Goal: Task Accomplishment & Management: Use online tool/utility

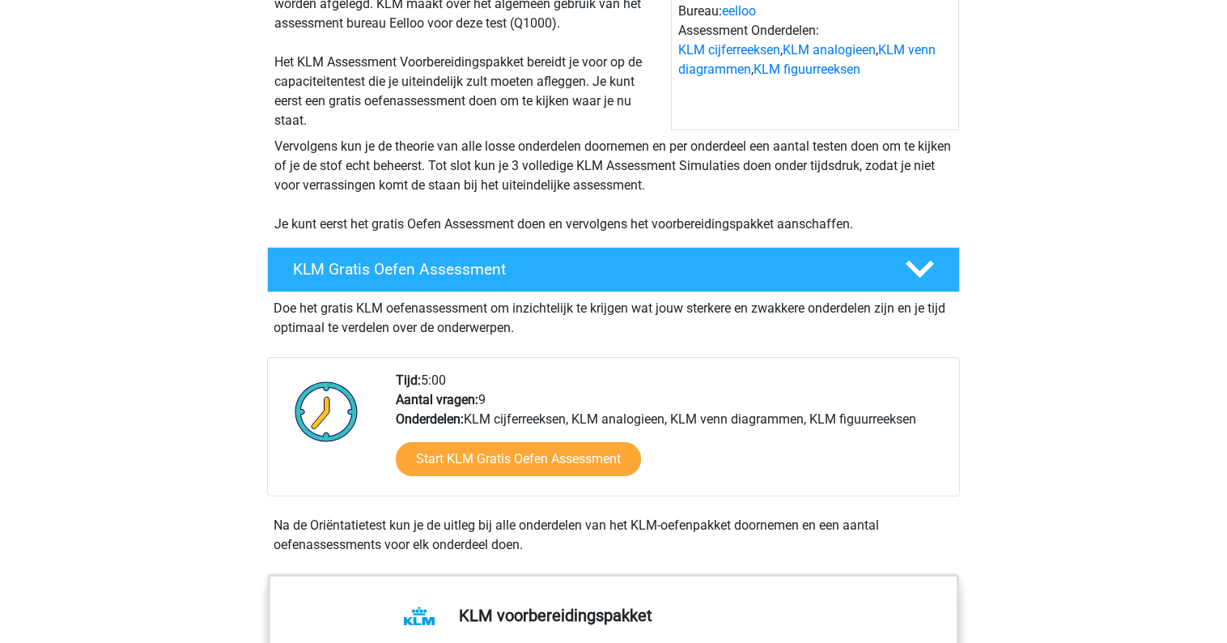
scroll to position [206, 0]
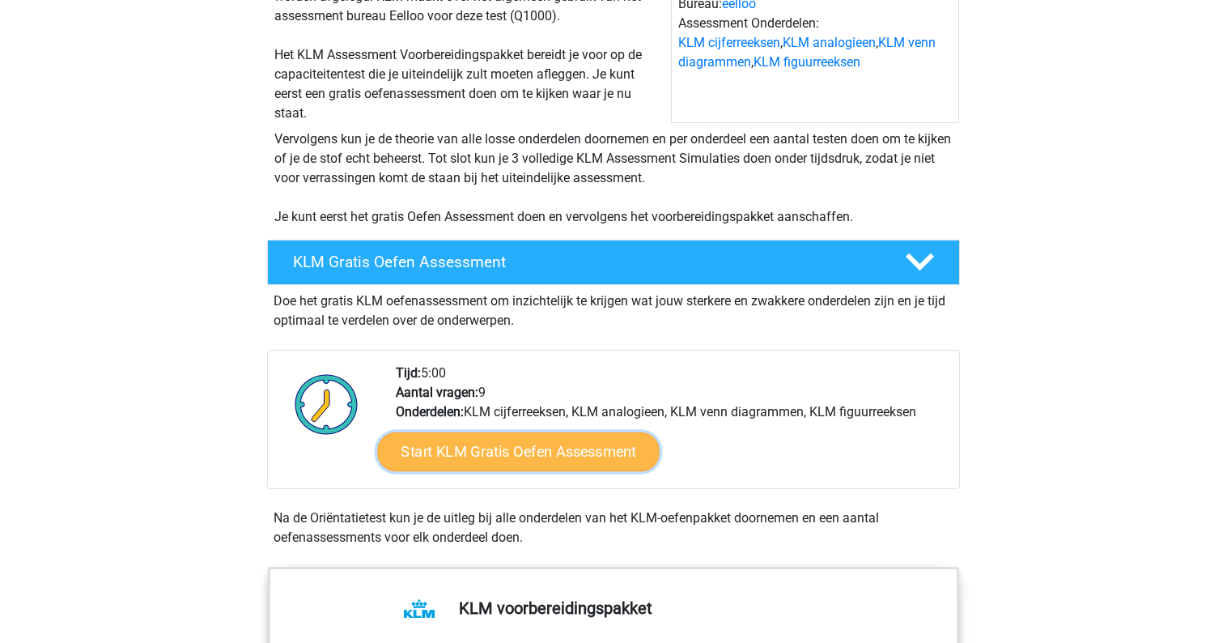
click at [529, 459] on link "Start KLM Gratis Oefen Assessment" at bounding box center [518, 450] width 282 height 39
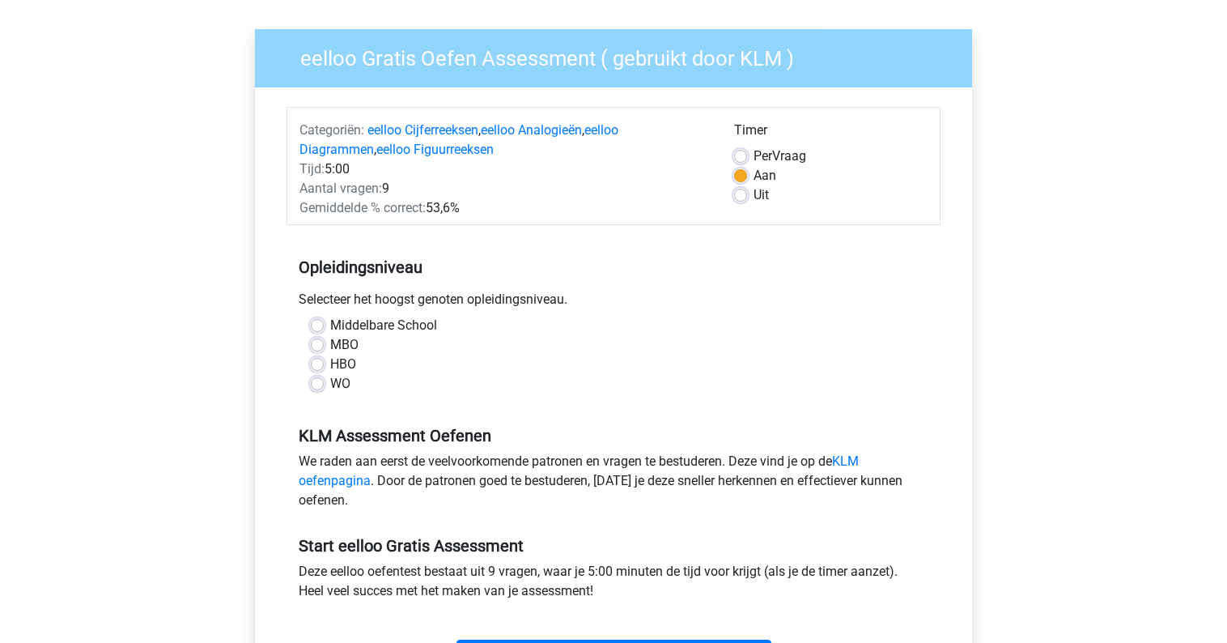
scroll to position [108, 0]
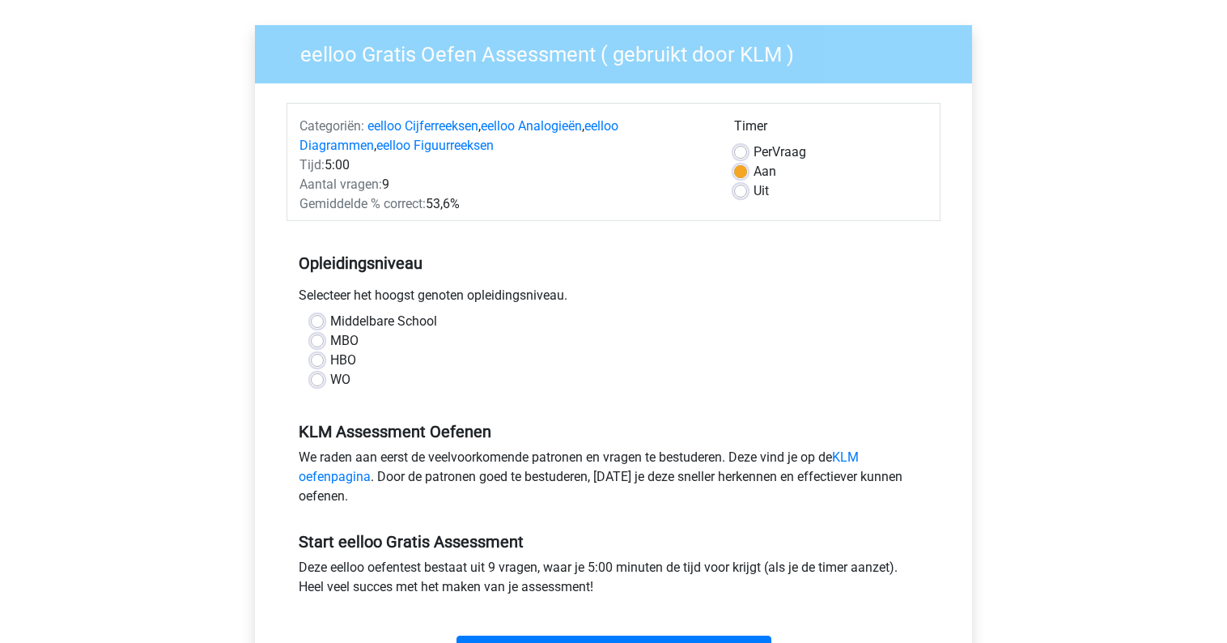
click at [325, 362] on div "HBO" at bounding box center [613, 359] width 605 height 19
click at [324, 363] on div "HBO" at bounding box center [613, 359] width 605 height 19
click at [330, 363] on label "HBO" at bounding box center [343, 359] width 26 height 19
click at [318, 363] on input "HBO" at bounding box center [317, 358] width 13 height 16
radio input "true"
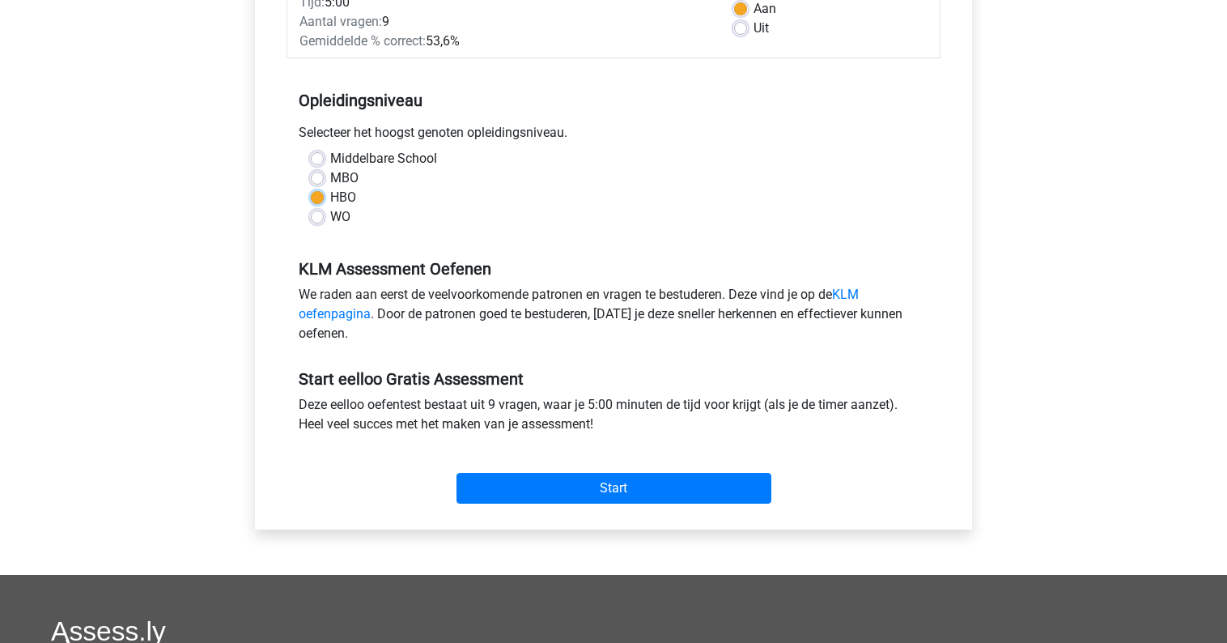
scroll to position [274, 0]
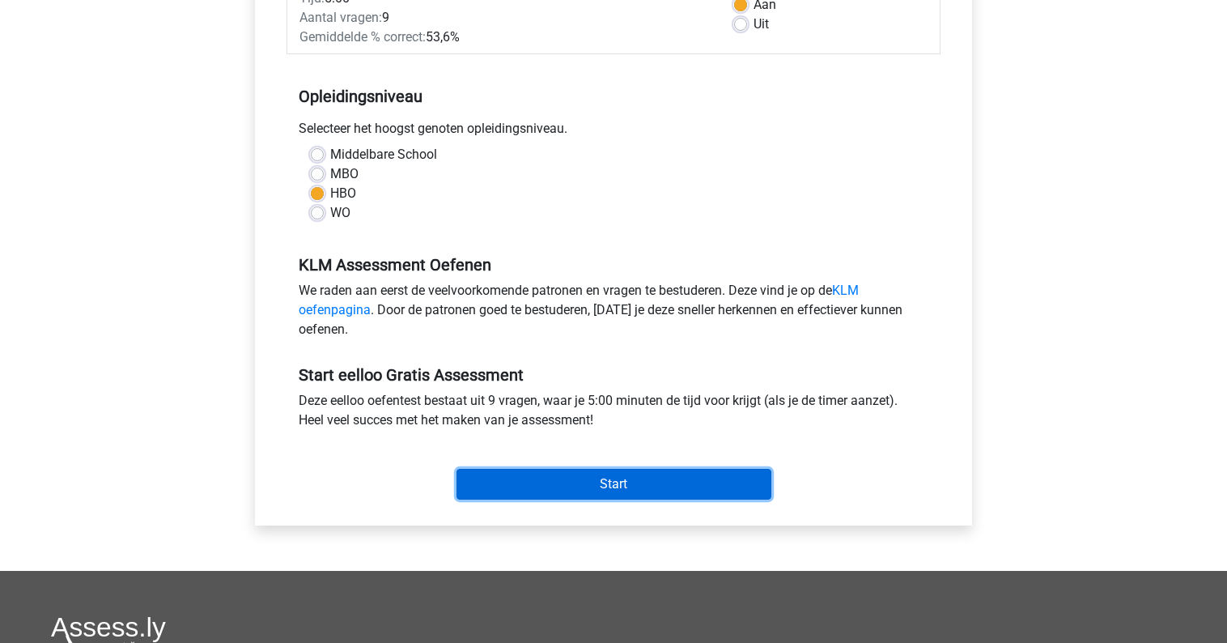
click at [592, 482] on input "Start" at bounding box center [613, 484] width 315 height 31
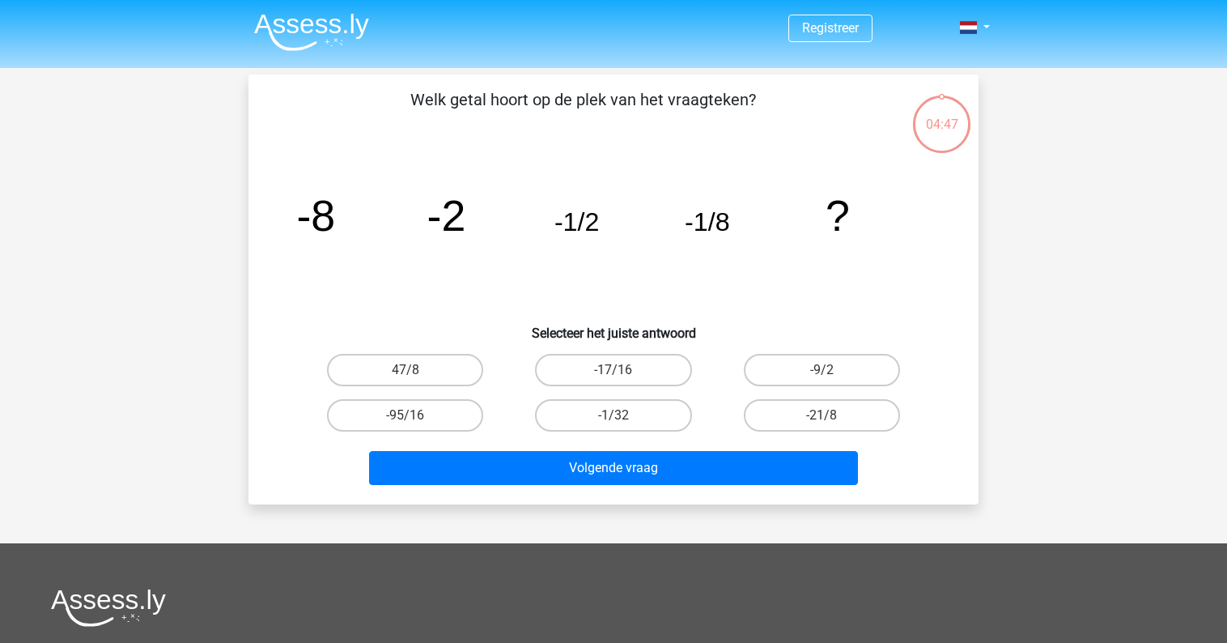
click at [589, 229] on tspan "-1/2" at bounding box center [576, 221] width 45 height 29
click at [810, 234] on icon "image/svg+xml -8 -2 -1/2 -1/8 ?" at bounding box center [613, 230] width 652 height 163
click at [635, 412] on label "-1/32" at bounding box center [613, 415] width 156 height 32
click at [624, 415] on input "-1/32" at bounding box center [618, 420] width 11 height 11
radio input "true"
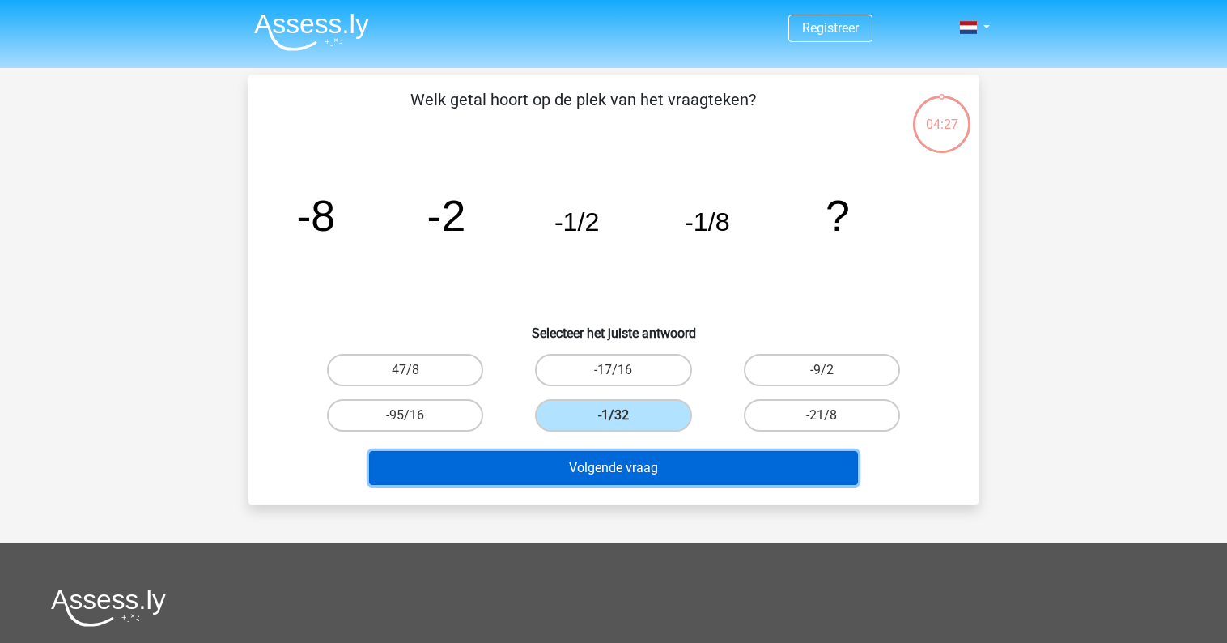
click at [634, 467] on button "Volgende vraag" at bounding box center [614, 468] width 490 height 34
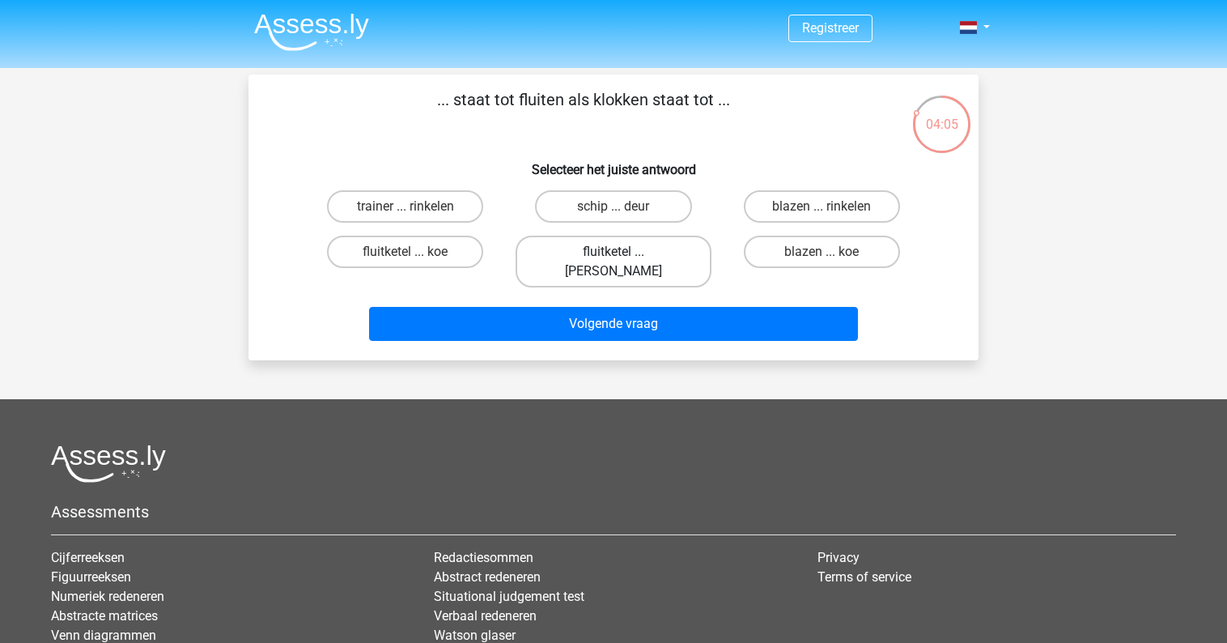
click at [647, 249] on label "fluitketel ... [PERSON_NAME]" at bounding box center [613, 262] width 195 height 52
click at [624, 252] on input "fluitketel ... [PERSON_NAME]" at bounding box center [618, 257] width 11 height 11
radio input "true"
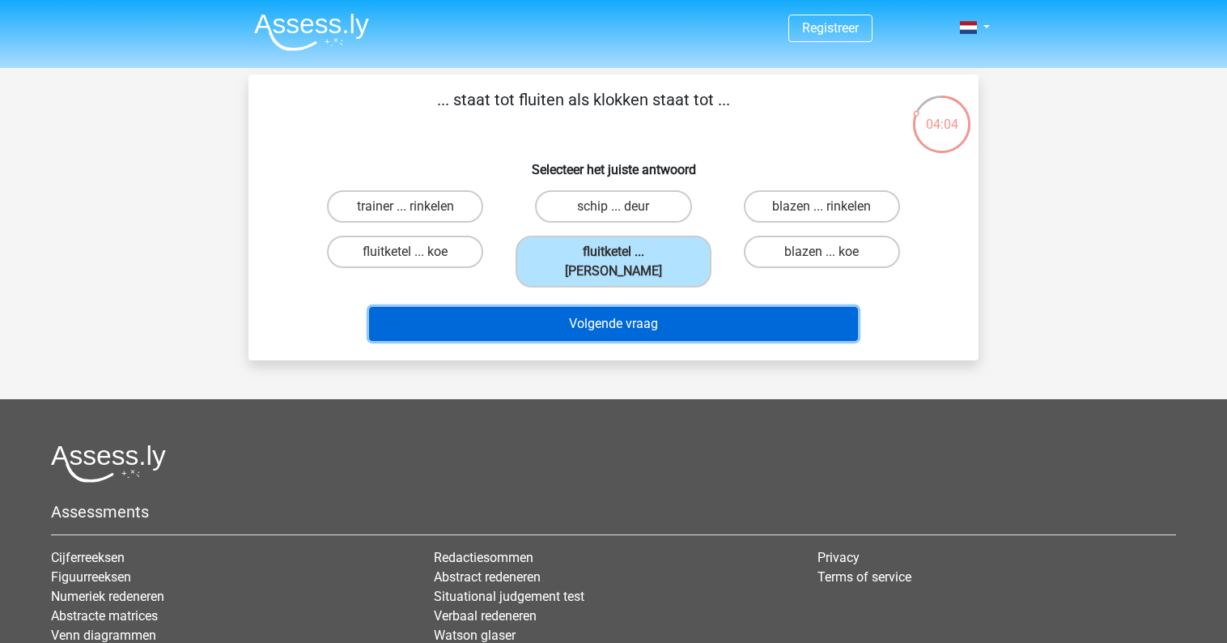
click at [647, 307] on button "Volgende vraag" at bounding box center [614, 324] width 490 height 34
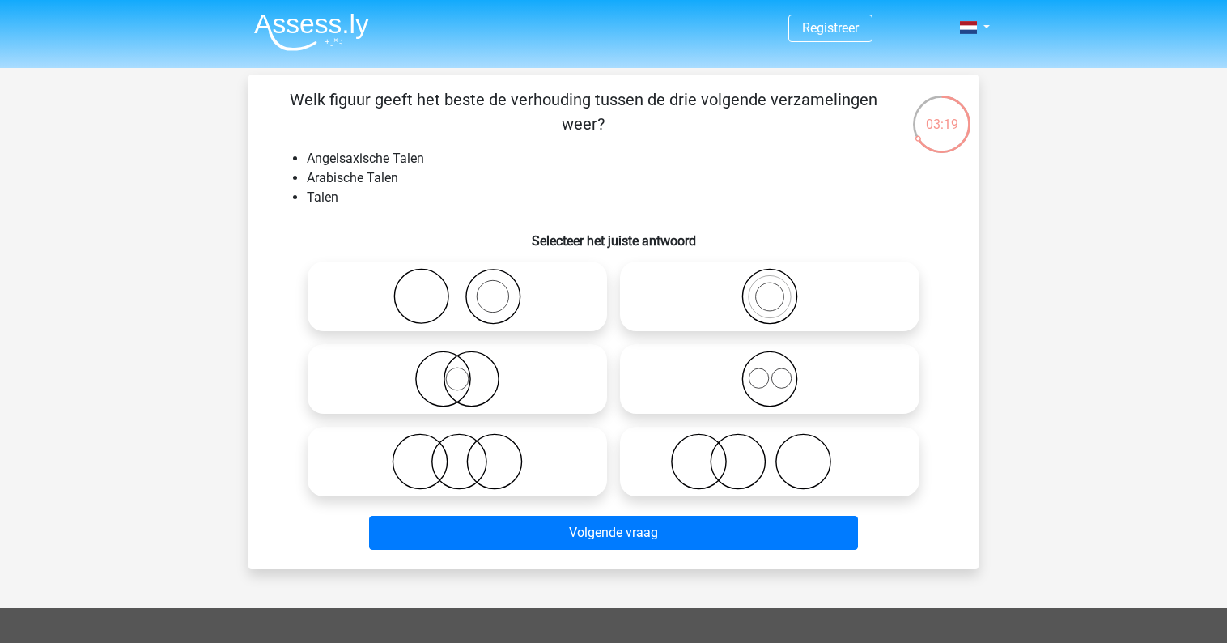
click at [774, 380] on icon at bounding box center [769, 378] width 286 height 57
click at [774, 371] on input "radio" at bounding box center [775, 365] width 11 height 11
radio input "true"
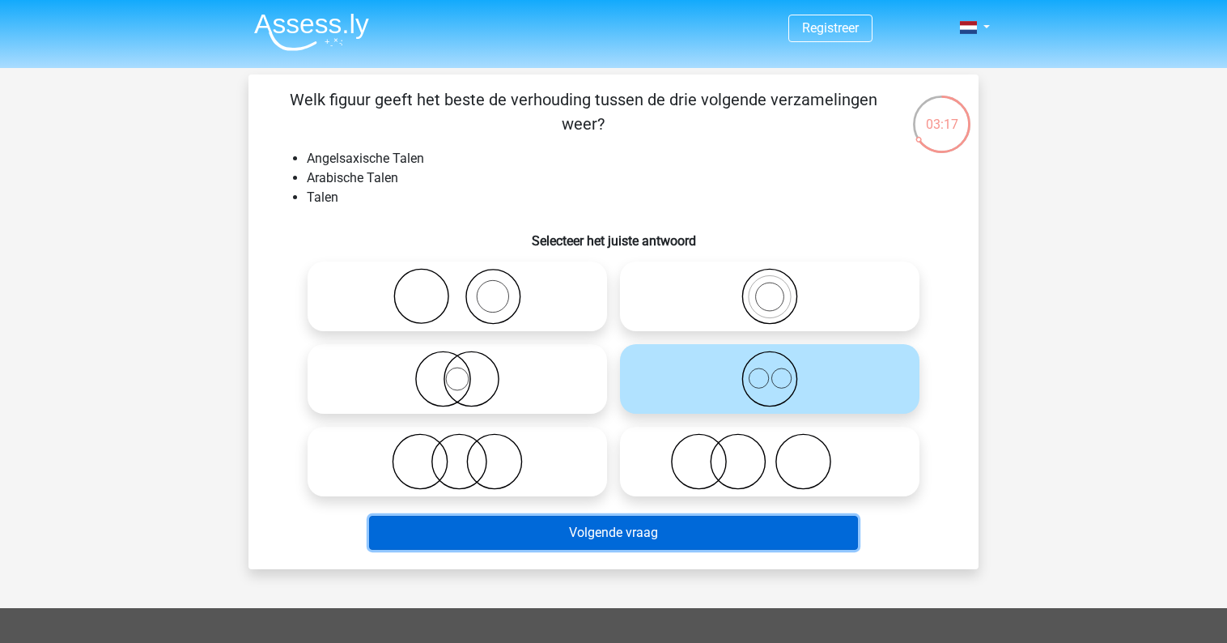
click at [753, 524] on button "Volgende vraag" at bounding box center [614, 533] width 490 height 34
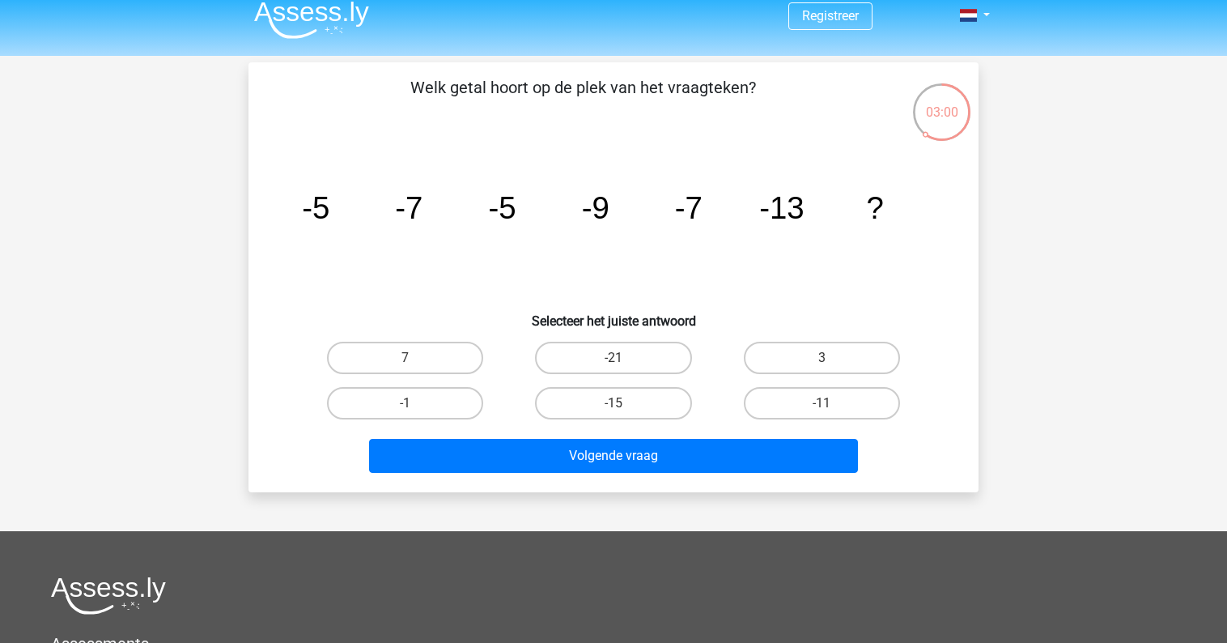
scroll to position [9, 0]
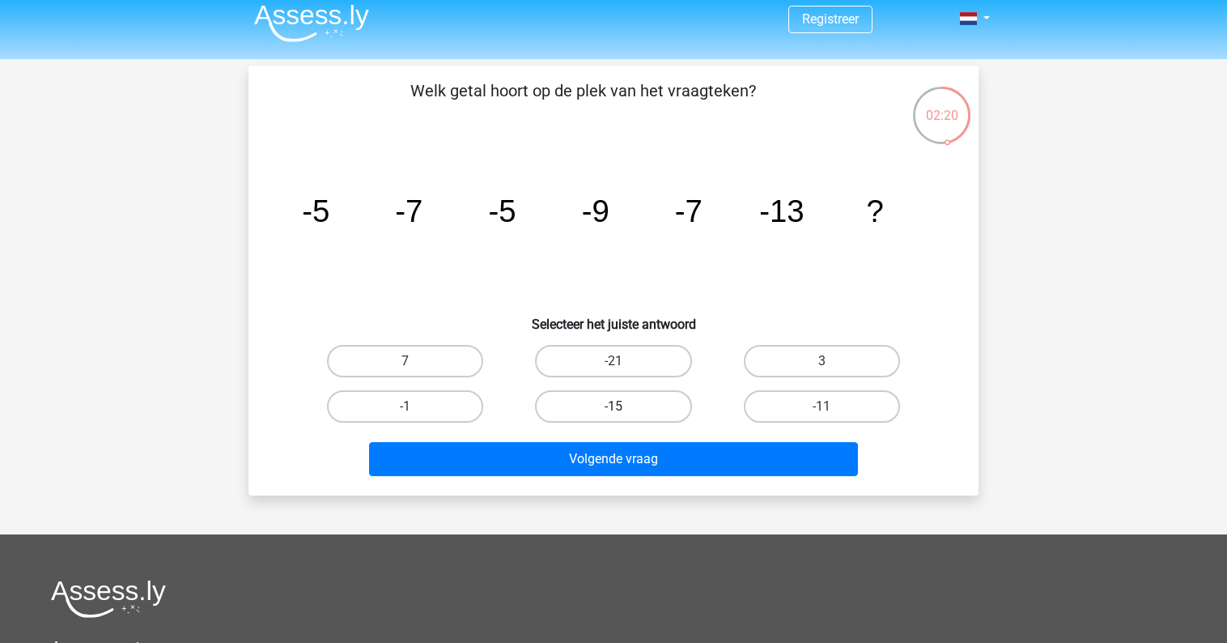
click at [607, 407] on label "-15" at bounding box center [613, 406] width 156 height 32
click at [613, 407] on input "-15" at bounding box center [618, 411] width 11 height 11
radio input "true"
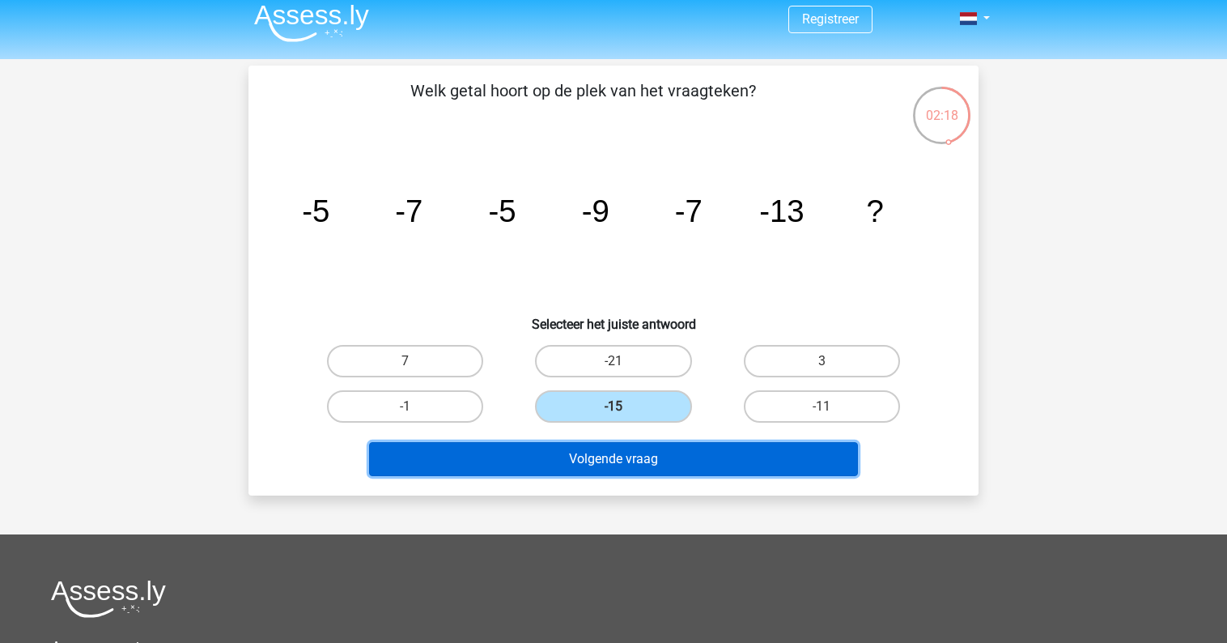
click at [613, 448] on button "Volgende vraag" at bounding box center [614, 459] width 490 height 34
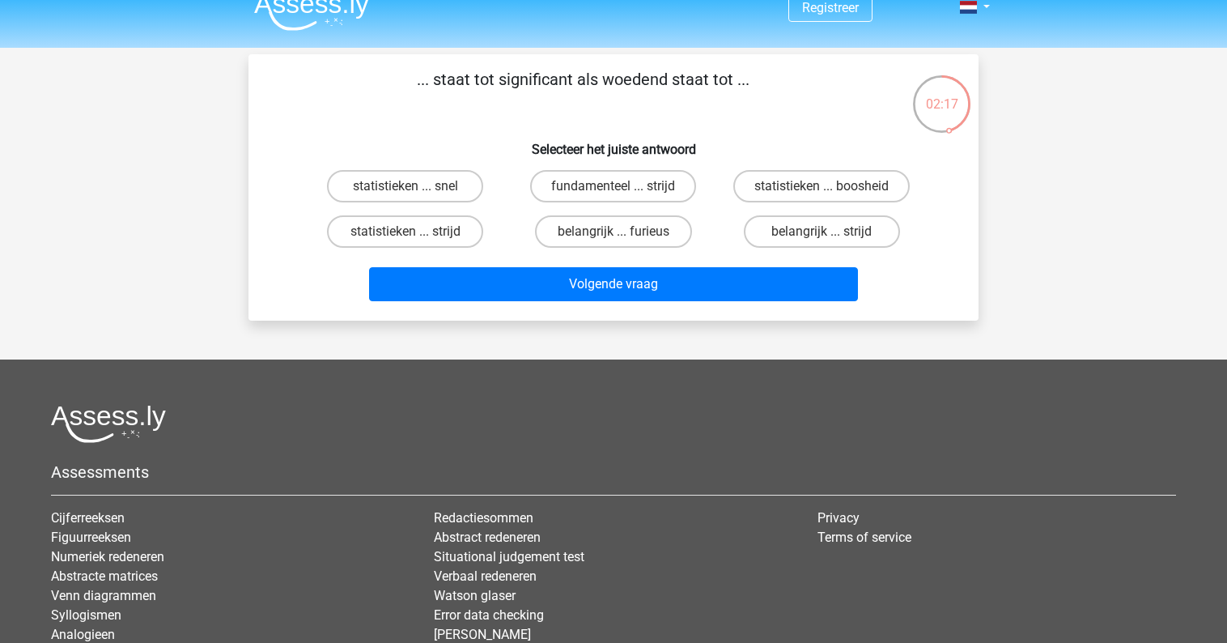
scroll to position [19, 0]
click at [610, 227] on label "belangrijk ... furieus" at bounding box center [613, 232] width 156 height 32
click at [613, 232] on input "belangrijk ... furieus" at bounding box center [618, 237] width 11 height 11
radio input "true"
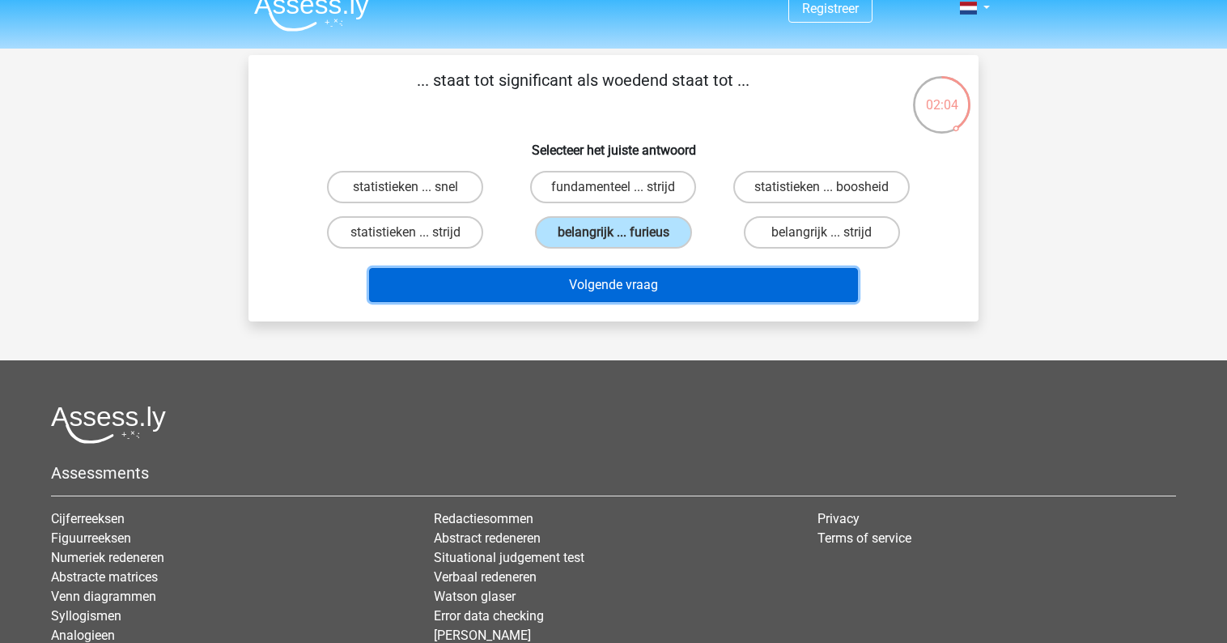
click at [593, 285] on button "Volgende vraag" at bounding box center [614, 285] width 490 height 34
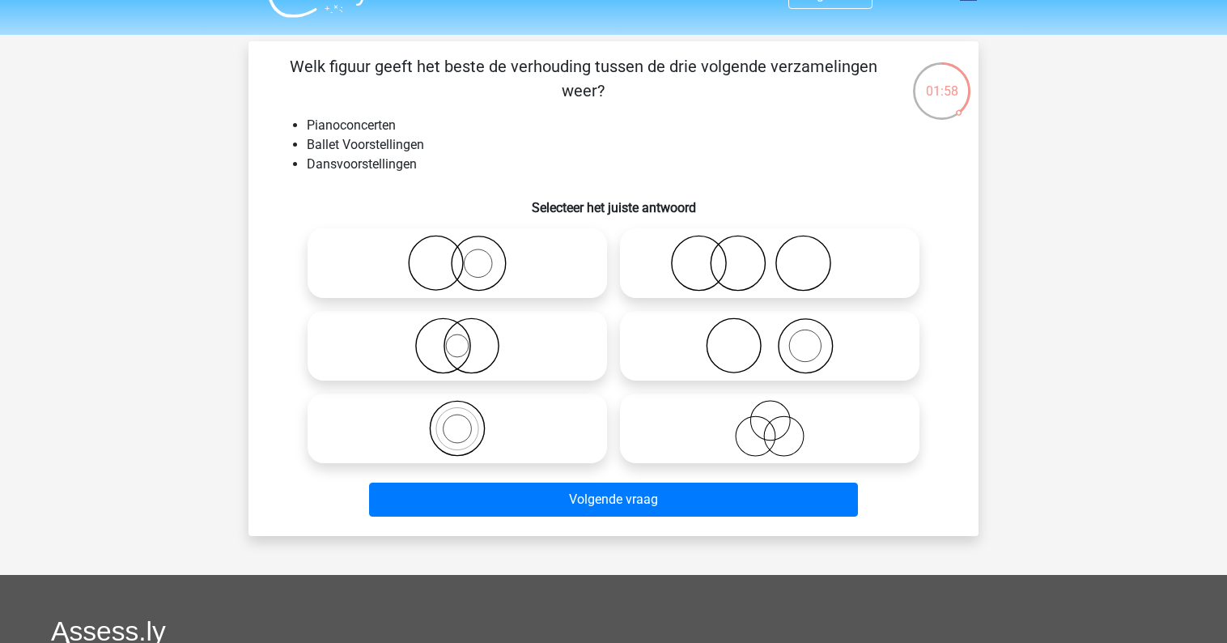
scroll to position [28, 0]
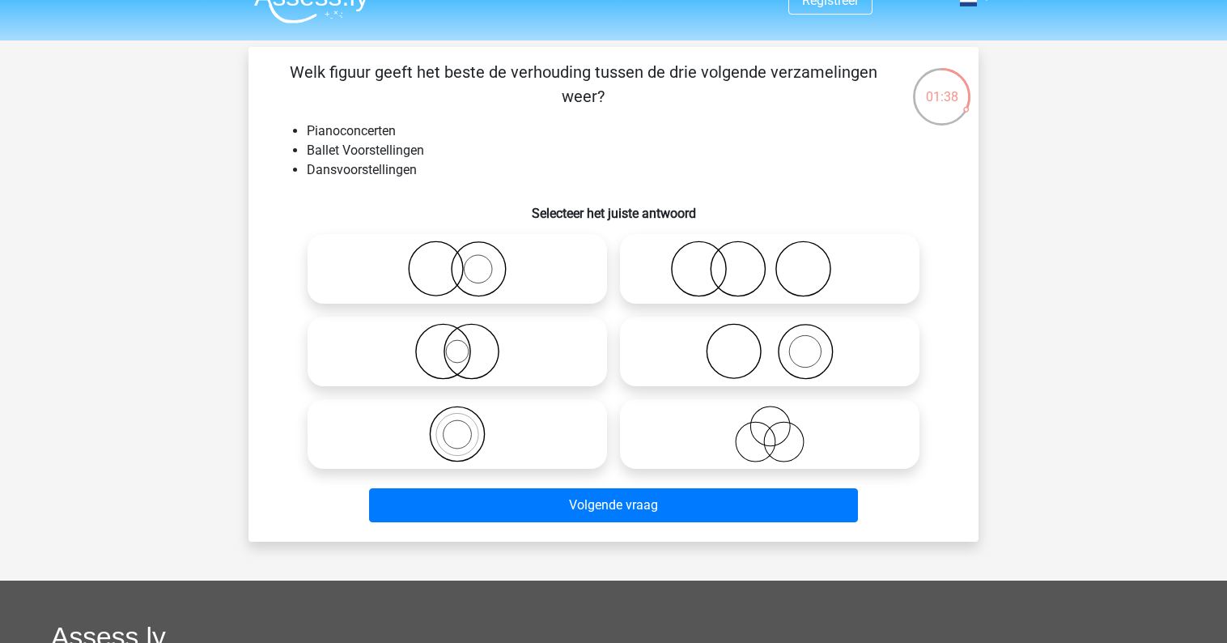
click at [469, 345] on icon at bounding box center [457, 351] width 286 height 57
click at [468, 343] on input "radio" at bounding box center [462, 338] width 11 height 11
radio input "true"
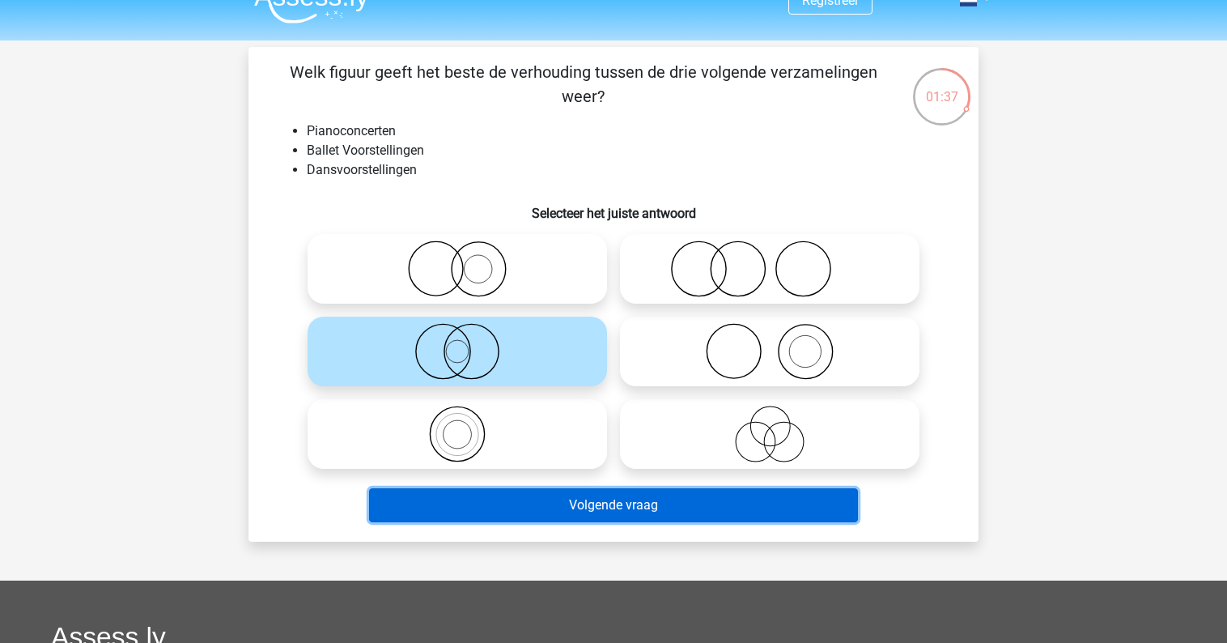
click at [611, 503] on button "Volgende vraag" at bounding box center [614, 505] width 490 height 34
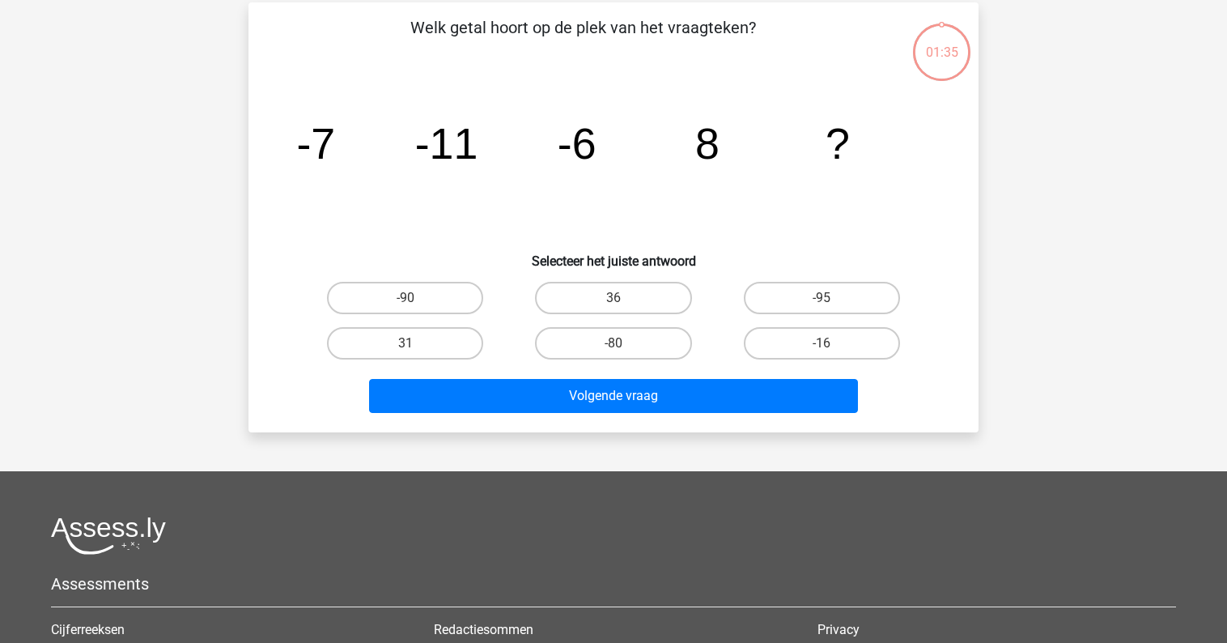
scroll to position [74, 0]
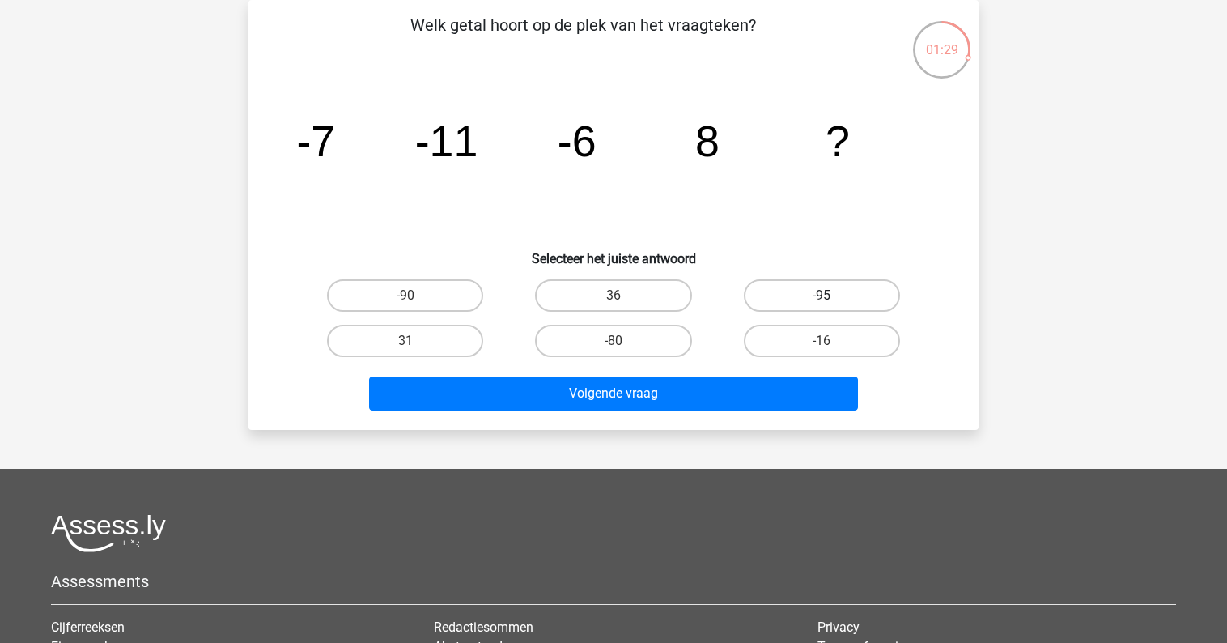
click at [813, 290] on label "-95" at bounding box center [822, 295] width 156 height 32
click at [821, 295] on input "-95" at bounding box center [826, 300] width 11 height 11
radio input "true"
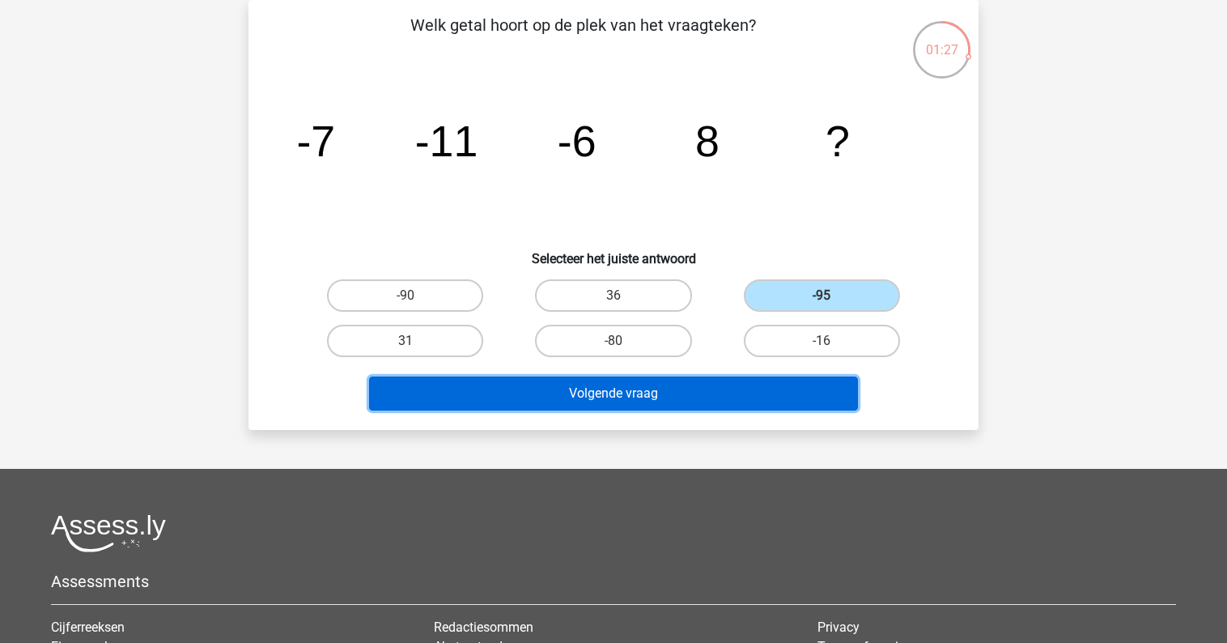
click at [643, 397] on button "Volgende vraag" at bounding box center [614, 393] width 490 height 34
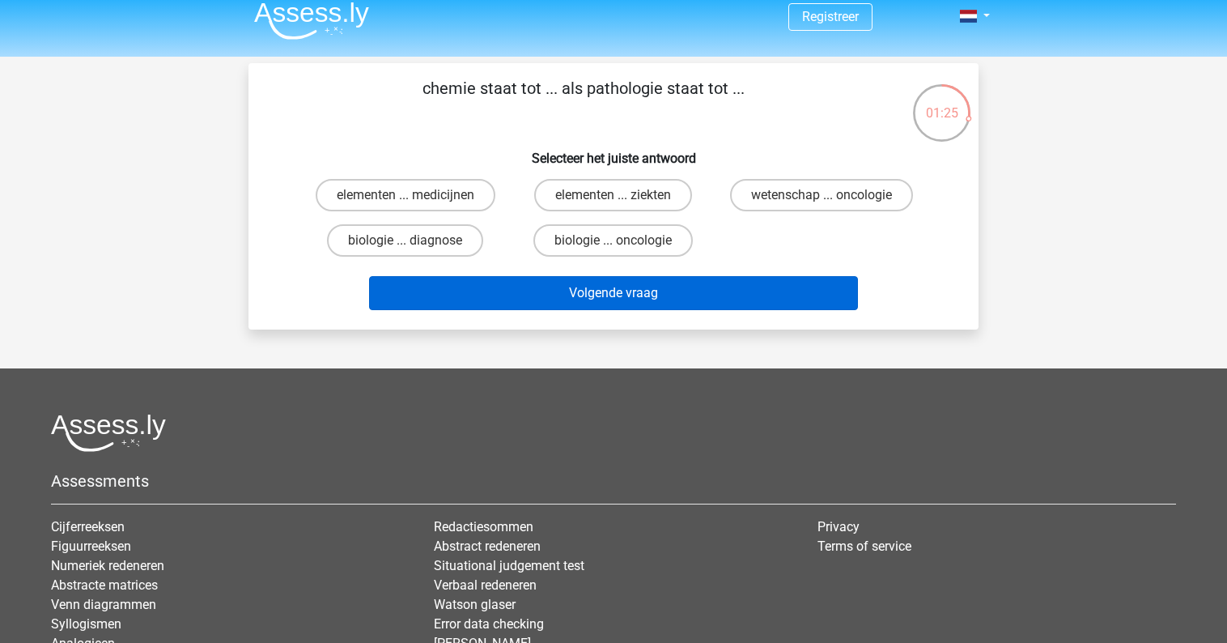
scroll to position [3, 0]
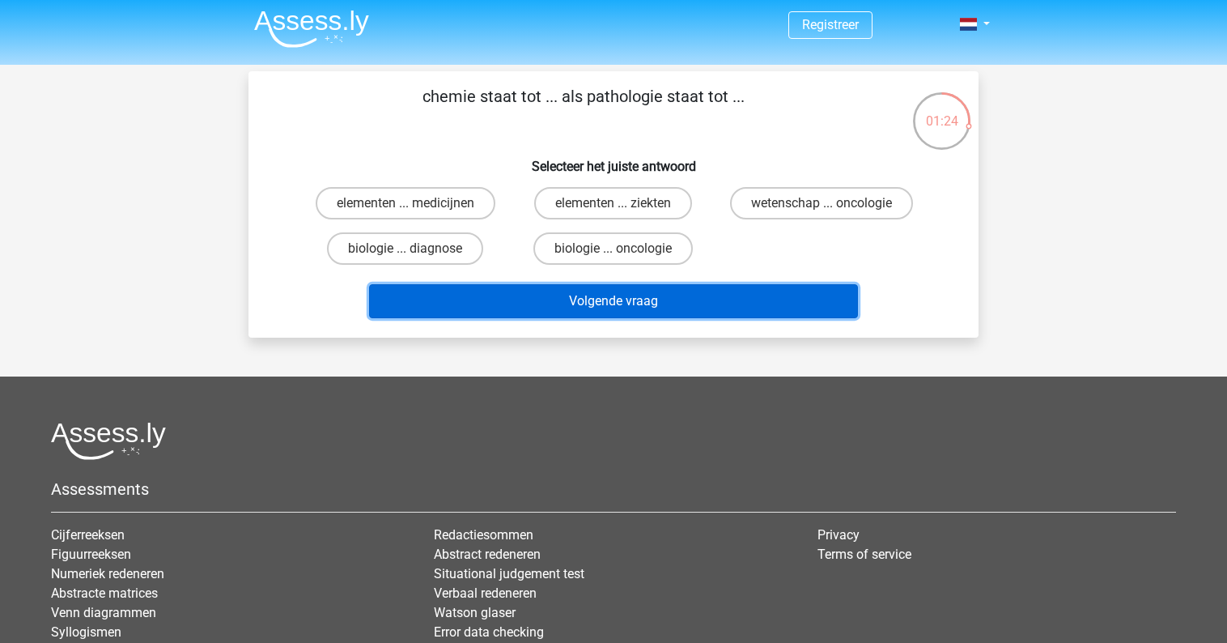
click at [638, 294] on button "Volgende vraag" at bounding box center [614, 301] width 490 height 34
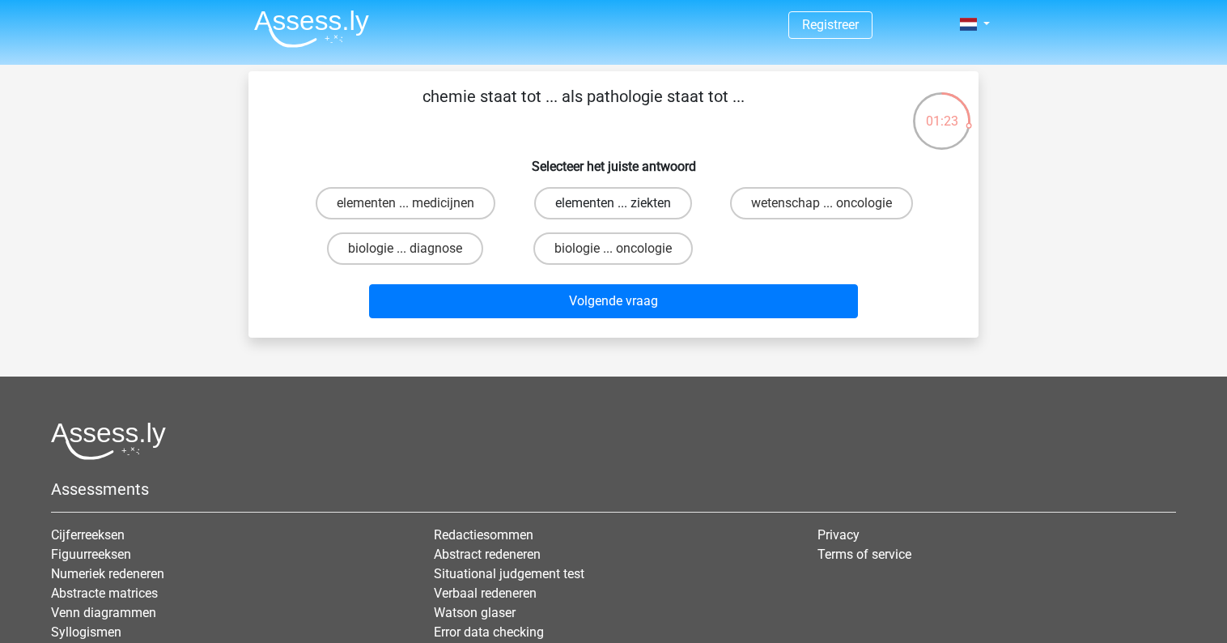
click at [625, 204] on label "elementen ... ziekten" at bounding box center [613, 203] width 158 height 32
click at [624, 204] on input "elementen ... ziekten" at bounding box center [618, 208] width 11 height 11
radio input "true"
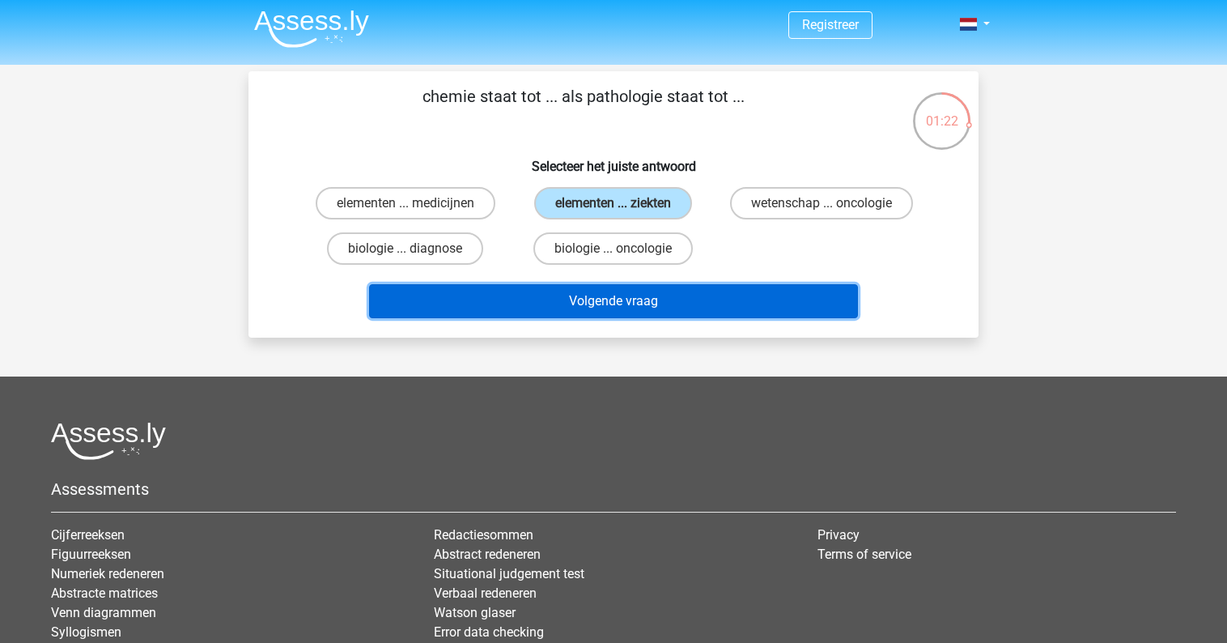
click at [626, 308] on button "Volgende vraag" at bounding box center [614, 301] width 490 height 34
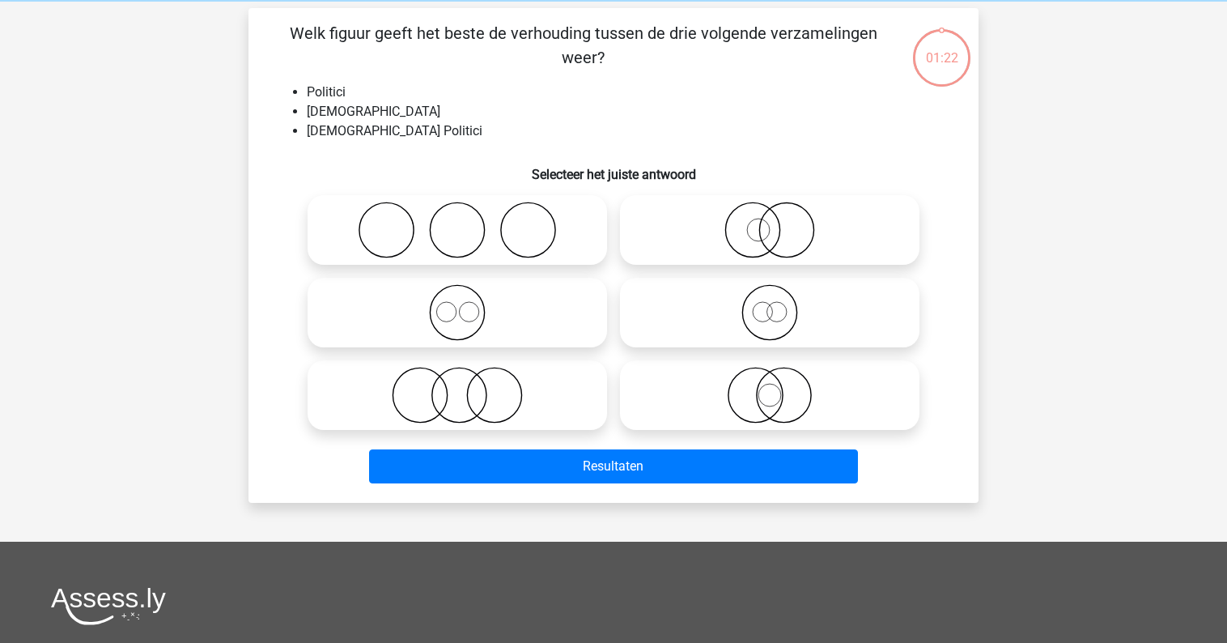
scroll to position [74, 0]
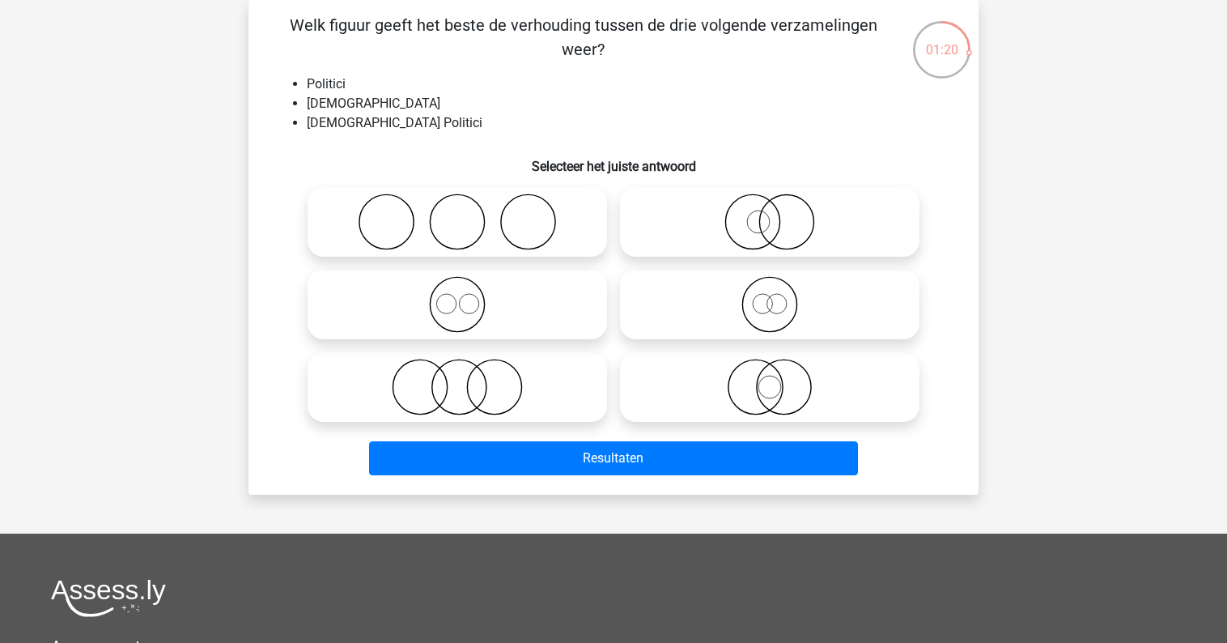
click at [537, 223] on icon at bounding box center [457, 221] width 286 height 57
click at [468, 214] on input "radio" at bounding box center [462, 208] width 11 height 11
radio input "true"
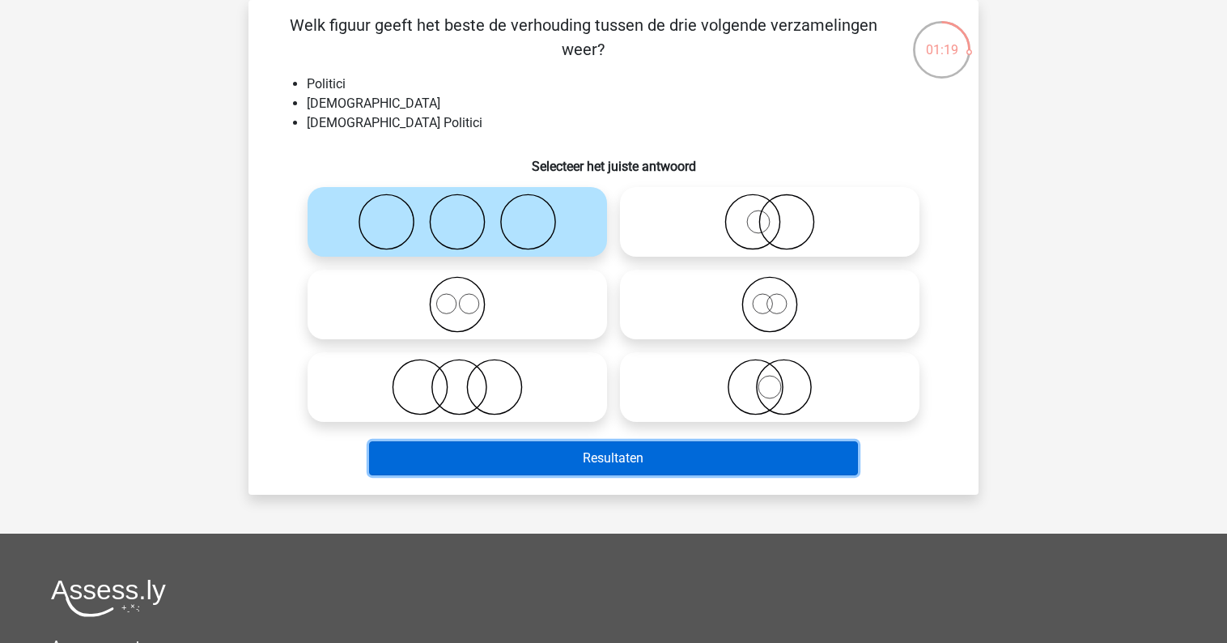
click at [575, 463] on button "Resultaten" at bounding box center [614, 458] width 490 height 34
